Goal: Transaction & Acquisition: Subscribe to service/newsletter

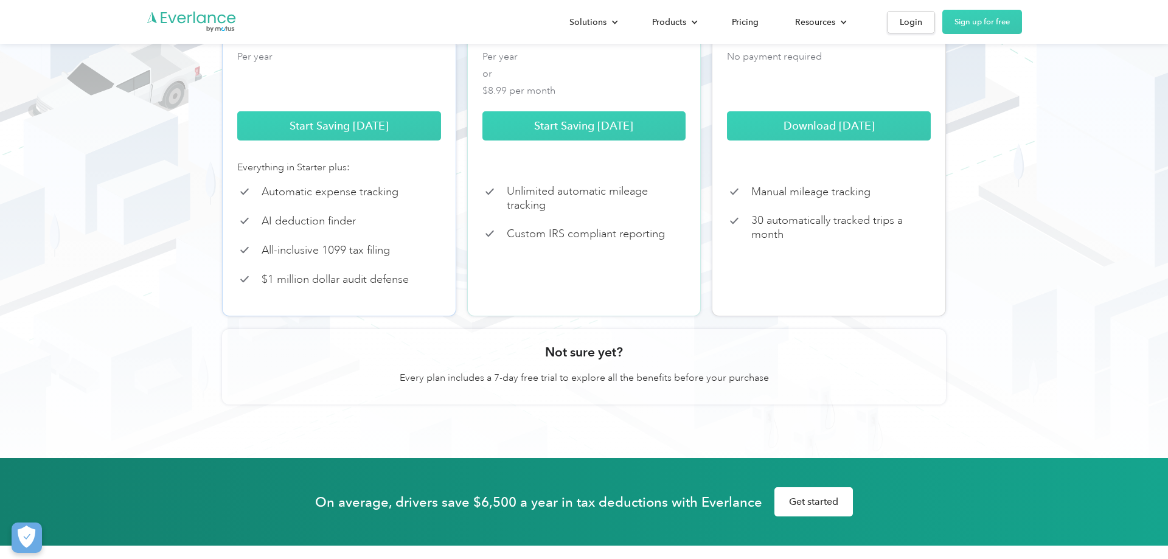
click at [550, 385] on p "Every plan includes a 7-day free trial to explore all the benefits before your …" at bounding box center [584, 378] width 369 height 15
click at [607, 380] on section "Not sure yet? Every plan includes a 7-day free trial to explore all the benefit…" at bounding box center [584, 366] width 724 height 75
click at [610, 361] on h3 "Not sure yet?" at bounding box center [584, 352] width 78 height 17
click at [602, 385] on p "Every plan includes a 7-day free trial to explore all the benefits before your …" at bounding box center [584, 378] width 369 height 15
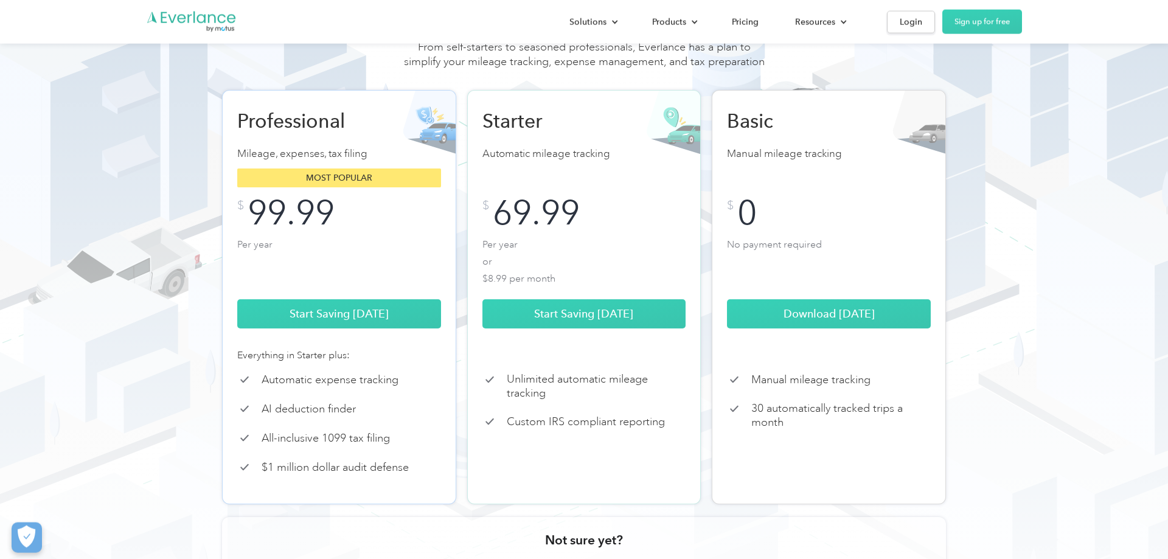
scroll to position [124, 0]
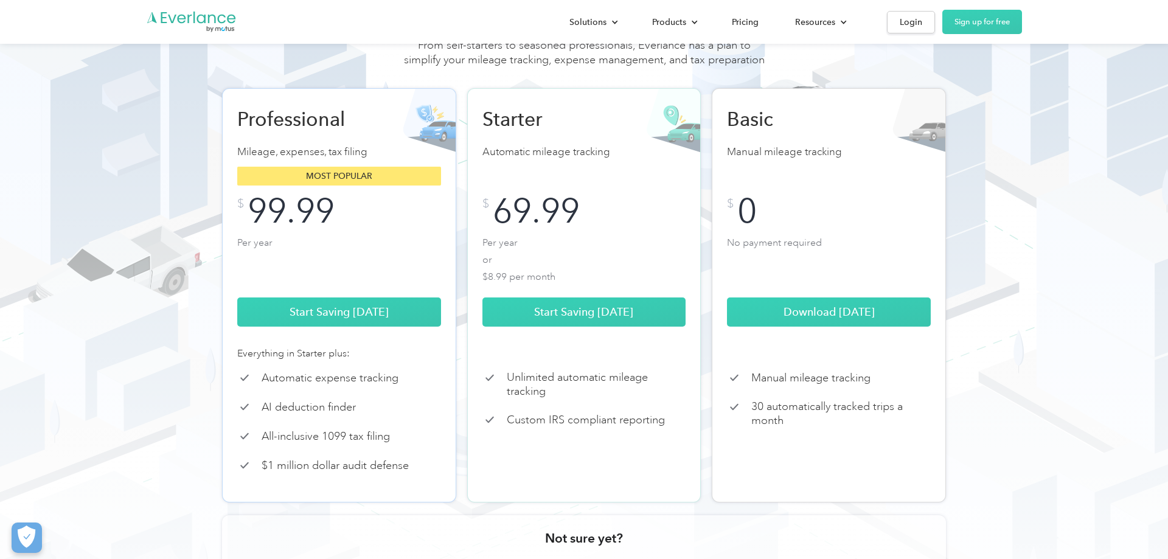
click at [321, 186] on div "Most popular" at bounding box center [339, 176] width 204 height 19
click at [332, 327] on link "Start Saving [DATE]" at bounding box center [339, 311] width 204 height 29
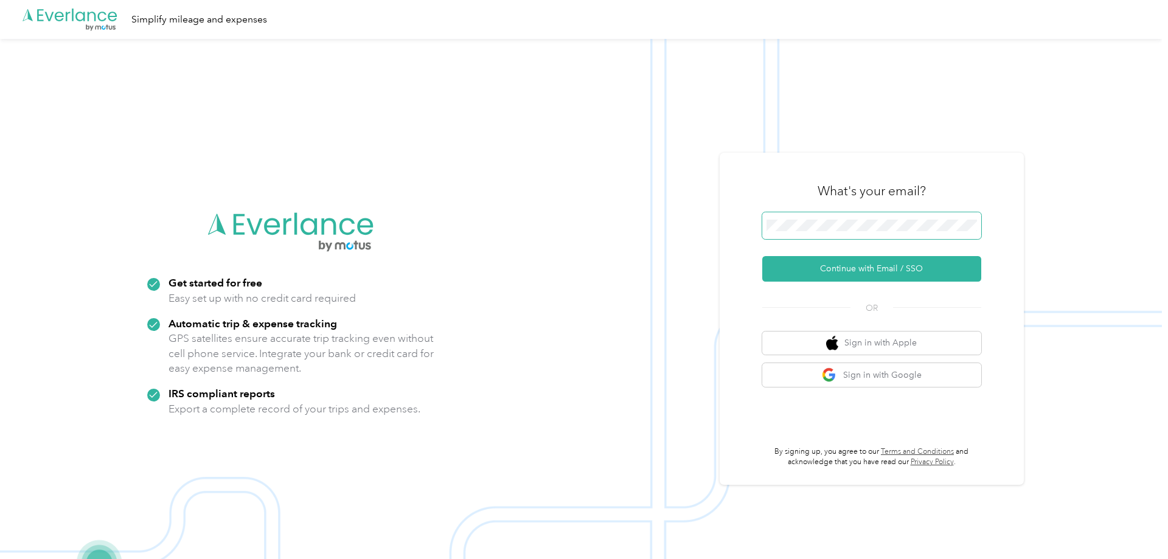
click at [820, 235] on span at bounding box center [871, 225] width 219 height 27
click at [873, 264] on button "Continue with Email / SSO" at bounding box center [871, 269] width 219 height 26
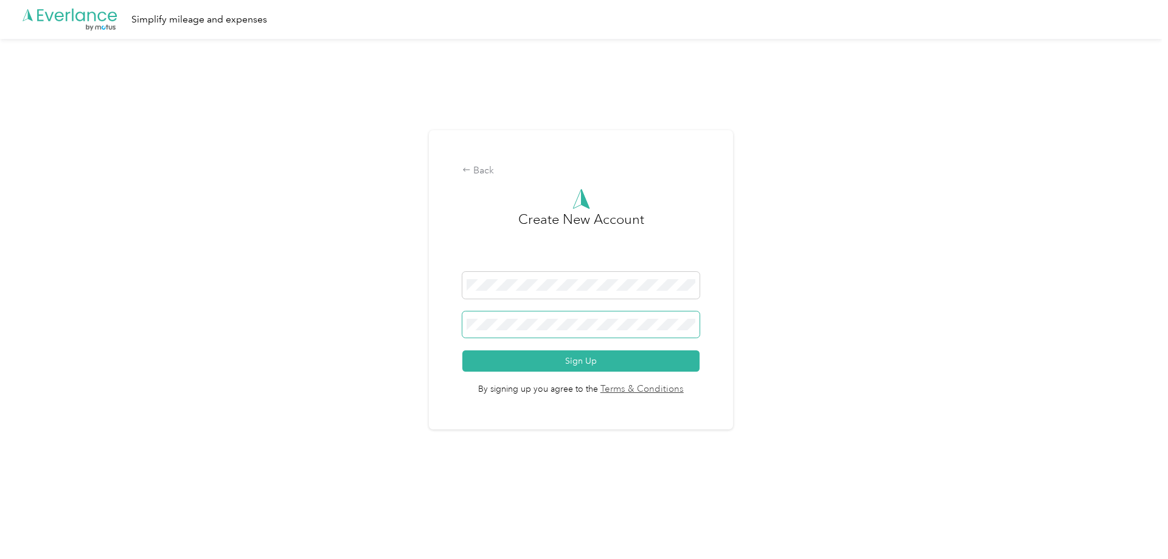
click at [462, 350] on button "Sign Up" at bounding box center [580, 360] width 237 height 21
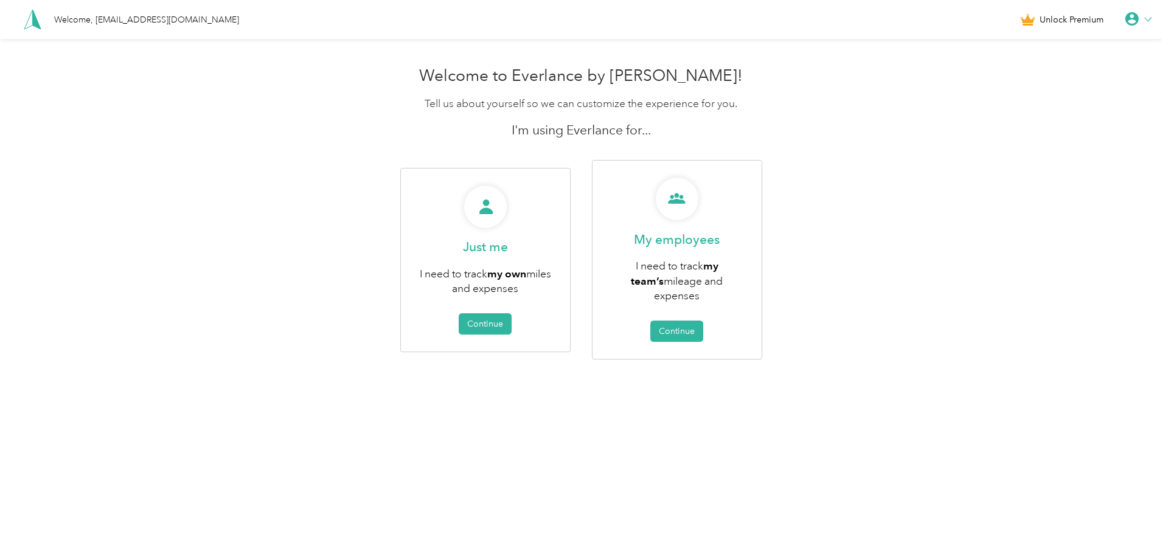
click at [313, 330] on div "Just me I need to track my own miles and expenses Continue My employees I need …" at bounding box center [581, 260] width 581 height 200
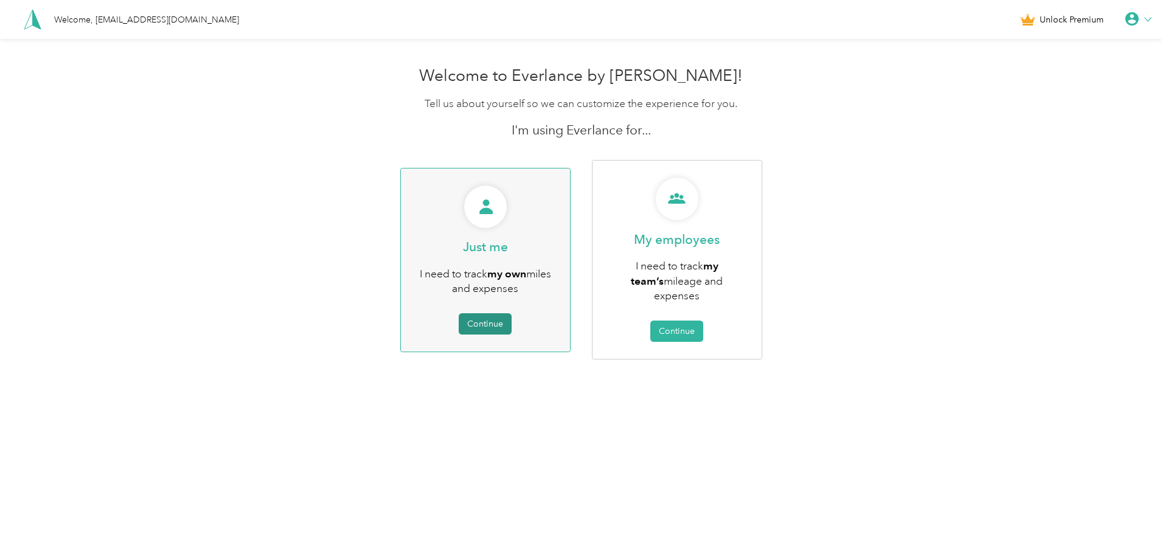
click at [491, 322] on button "Continue" at bounding box center [485, 323] width 53 height 21
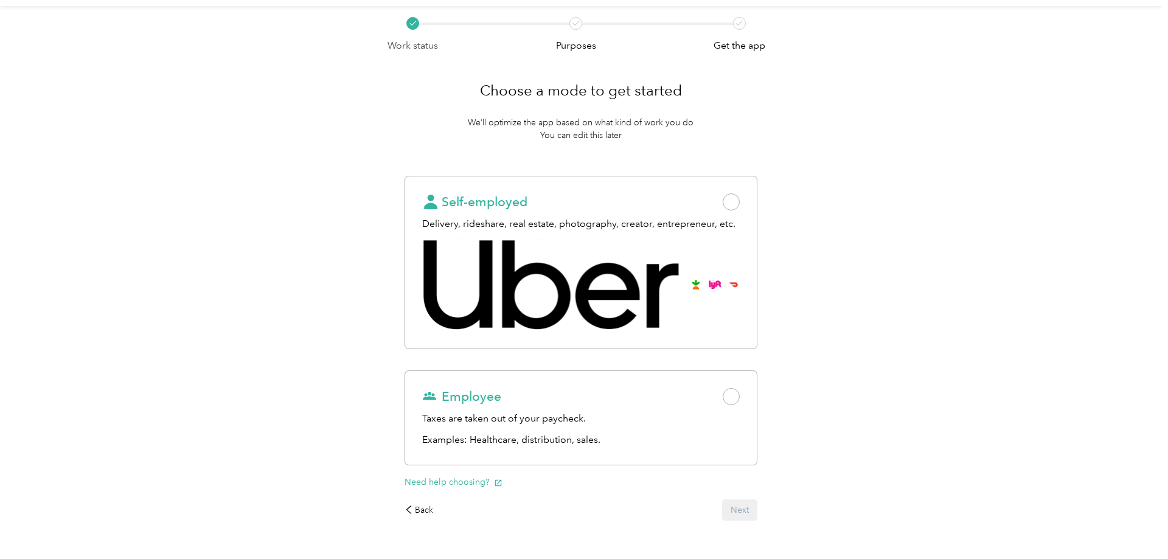
scroll to position [72, 0]
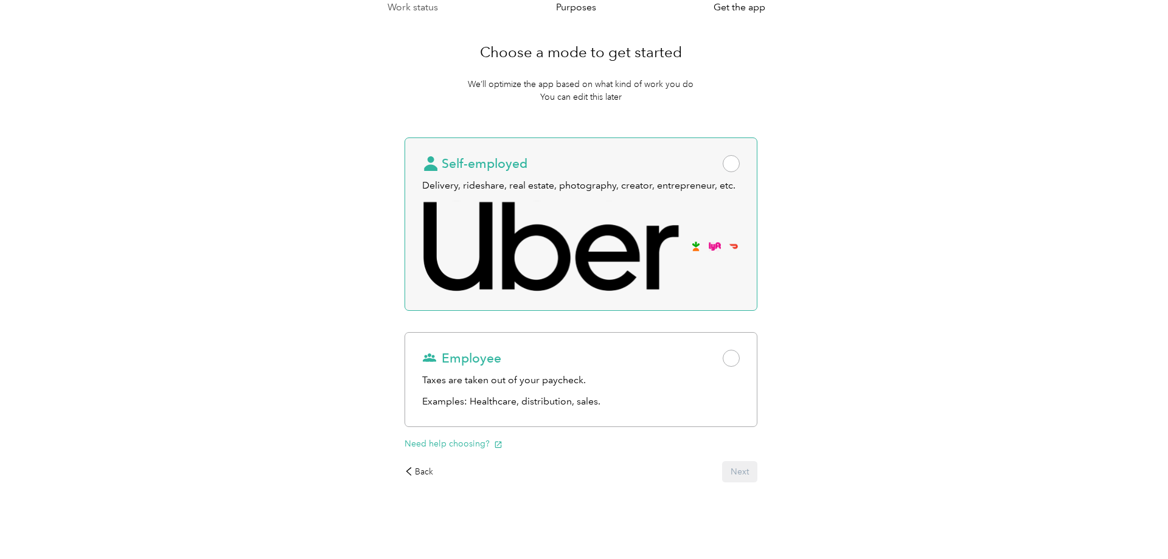
click at [736, 158] on span at bounding box center [731, 163] width 17 height 17
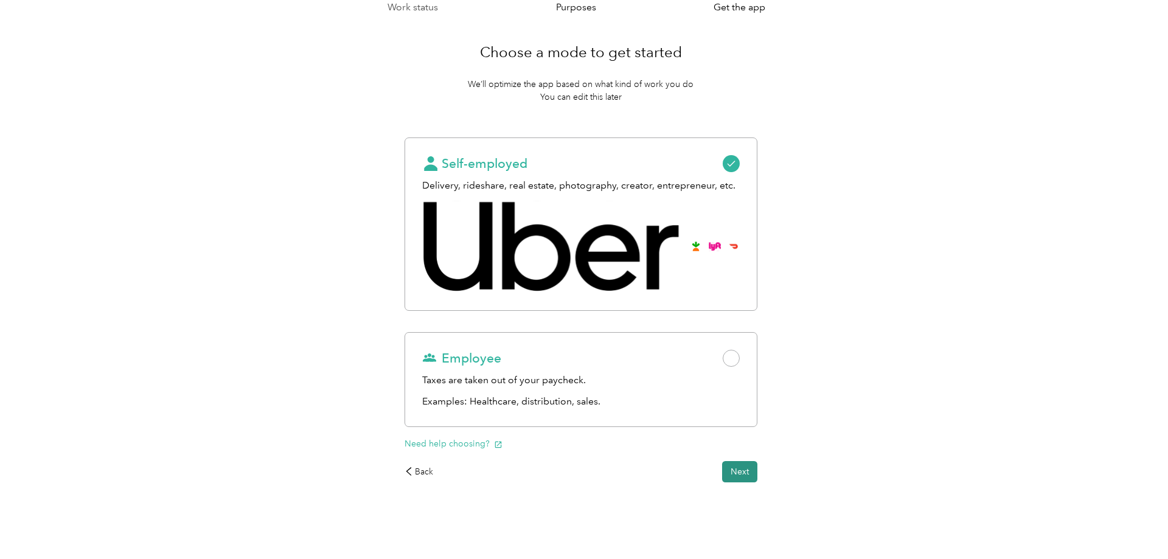
click at [749, 476] on button "Next" at bounding box center [739, 471] width 35 height 21
